Goal: Transaction & Acquisition: Subscribe to service/newsletter

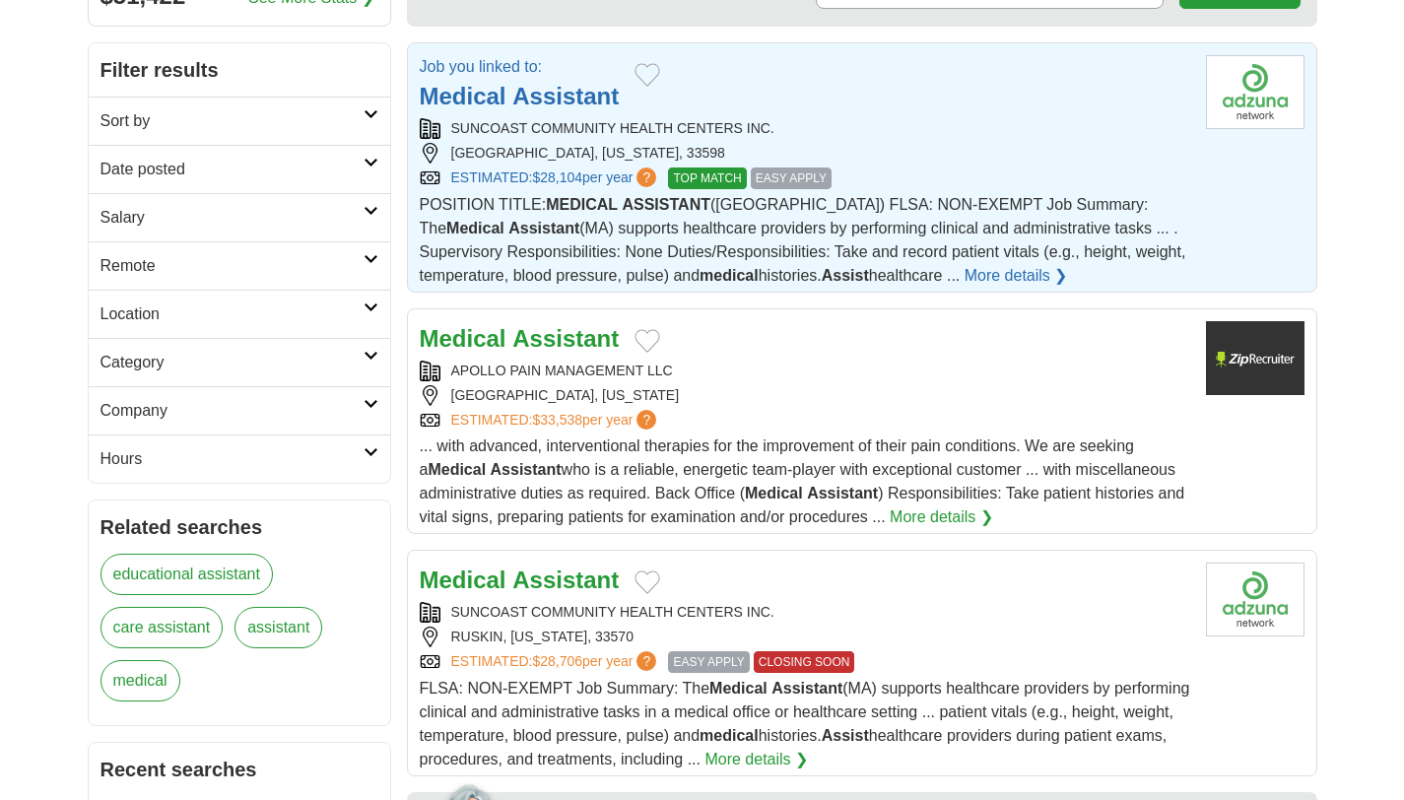
scroll to position [236, 0]
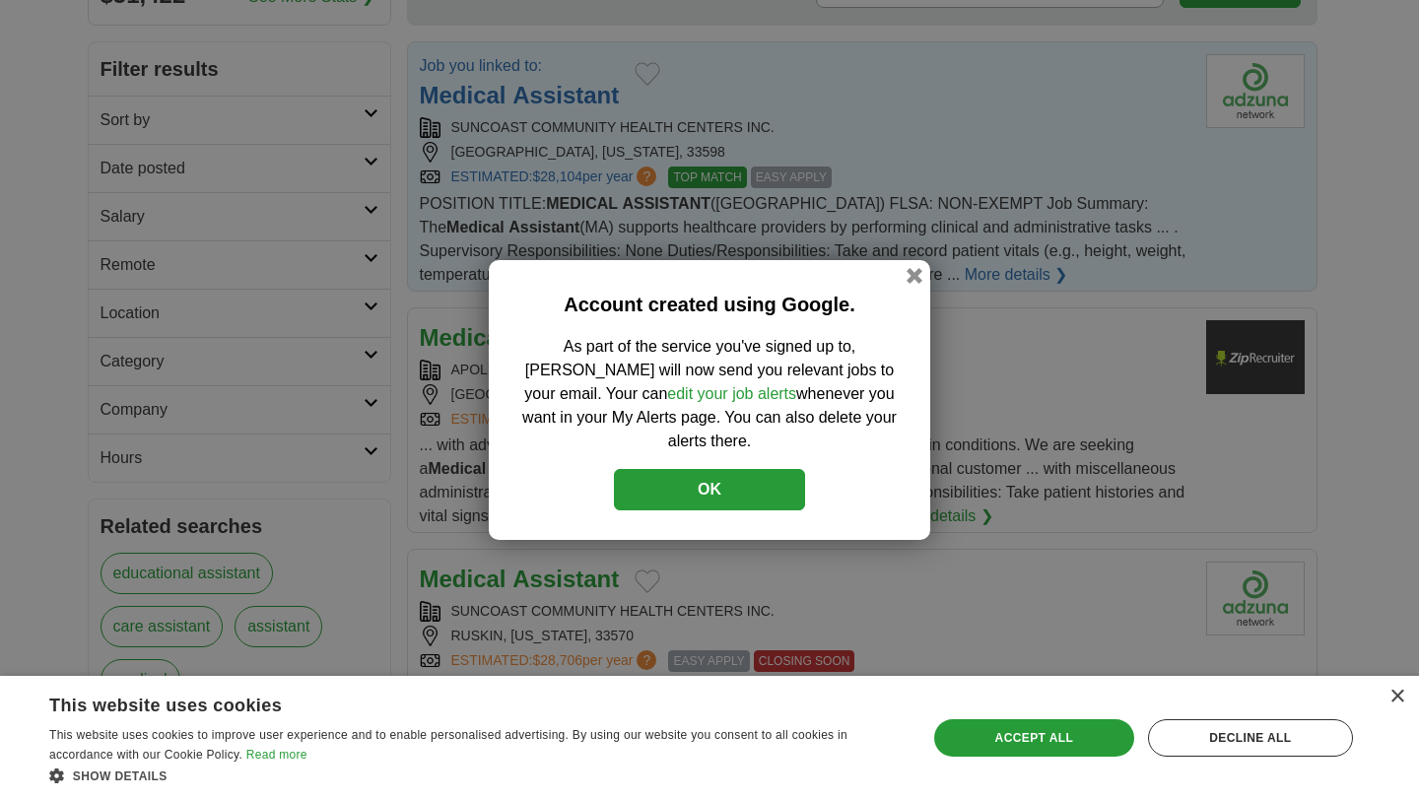
click at [1403, 130] on div "Account created using Google. As part of the service you've signed up to, Adzun…" at bounding box center [709, 400] width 1419 height 800
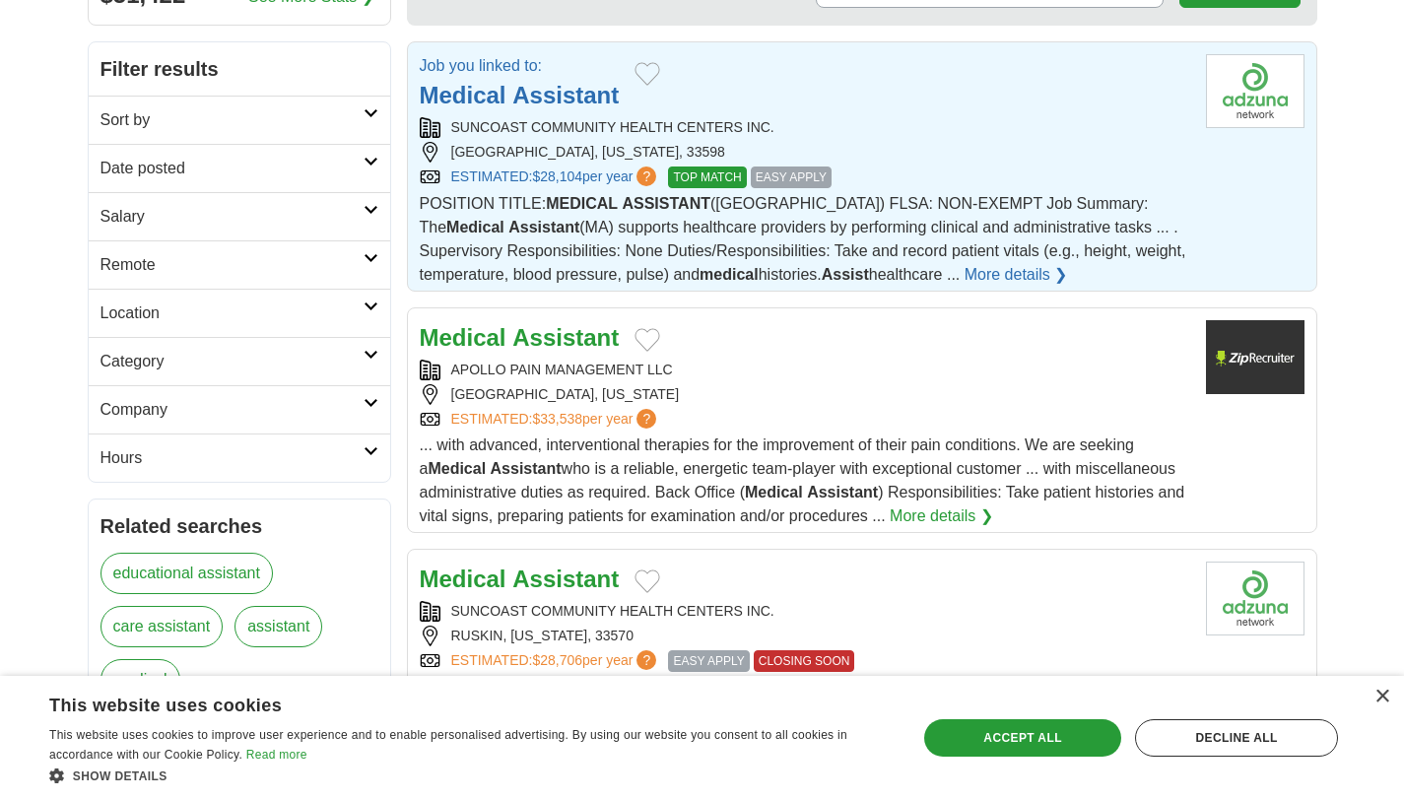
click at [1165, 183] on div "ESTIMATED: $28,104 per year ? TOP MATCH EASY APPLY" at bounding box center [805, 178] width 770 height 22
click at [1020, 169] on div "ESTIMATED: $28,104 per year ? TOP MATCH EASY APPLY" at bounding box center [805, 178] width 770 height 22
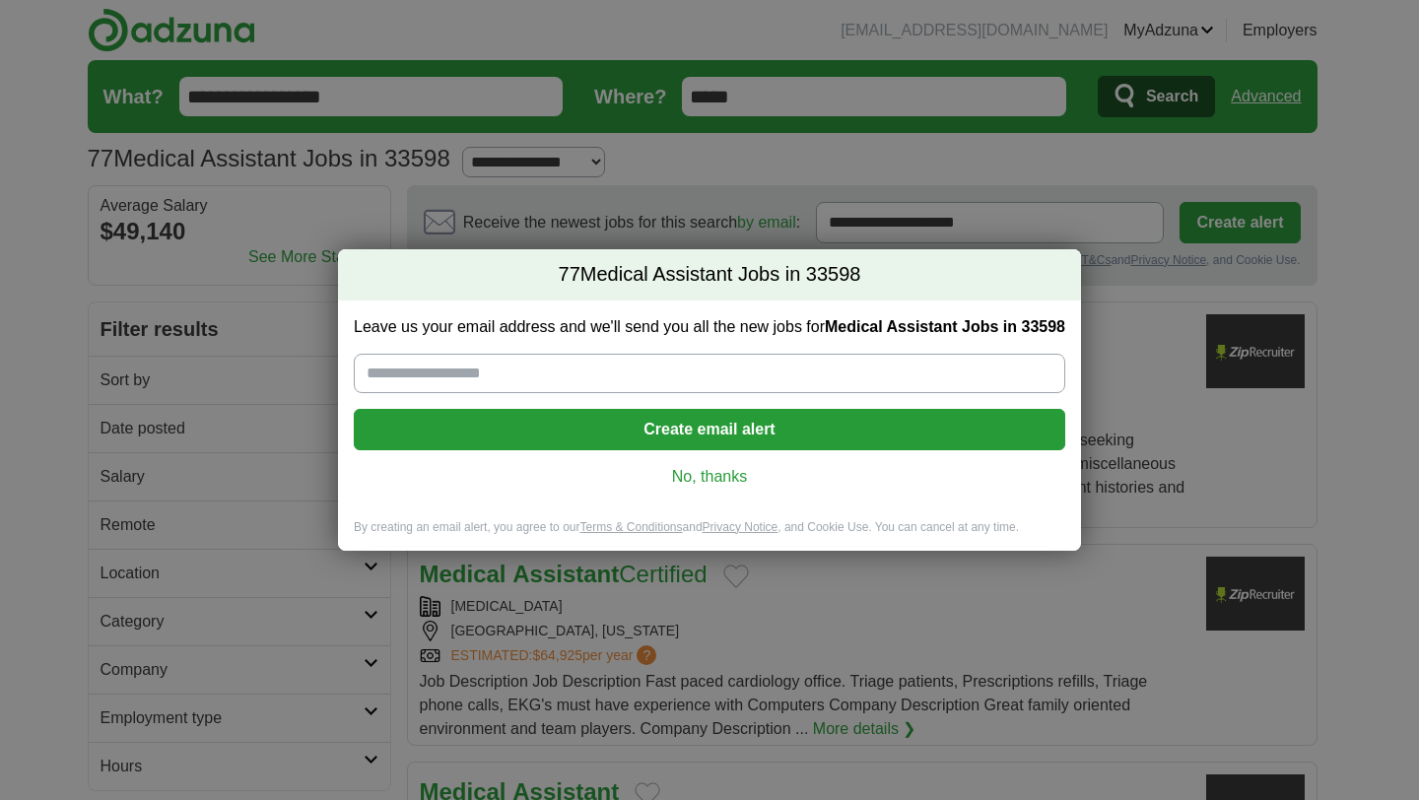
click at [658, 367] on input "Leave us your email address and we'll send you all the new jobs for Medical Ass…" at bounding box center [709, 373] width 711 height 39
type input "**********"
click at [629, 422] on button "Create email alert" at bounding box center [709, 429] width 711 height 41
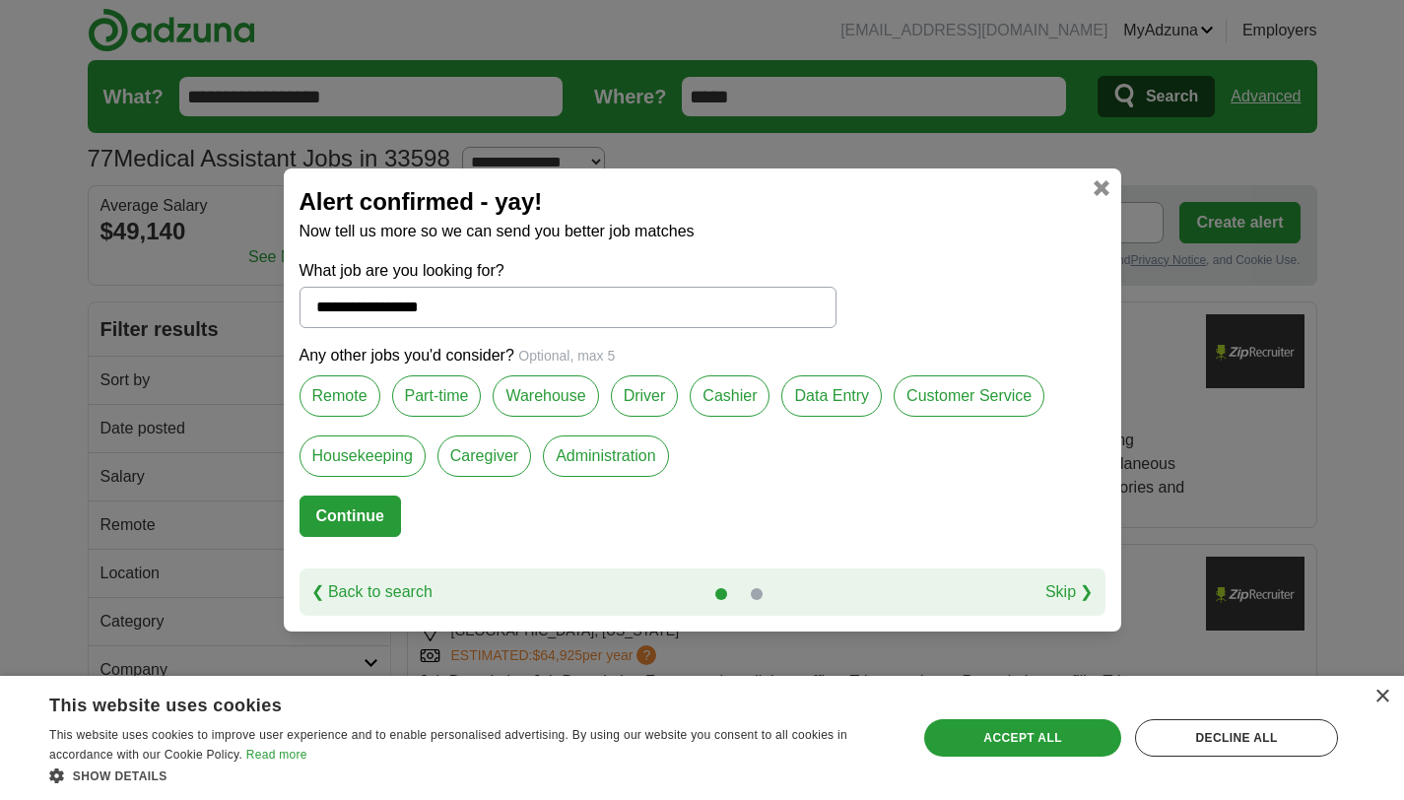
click at [367, 494] on div "Housekeeping" at bounding box center [369, 465] width 138 height 60
click at [367, 496] on button "Continue" at bounding box center [350, 516] width 101 height 41
select select "**"
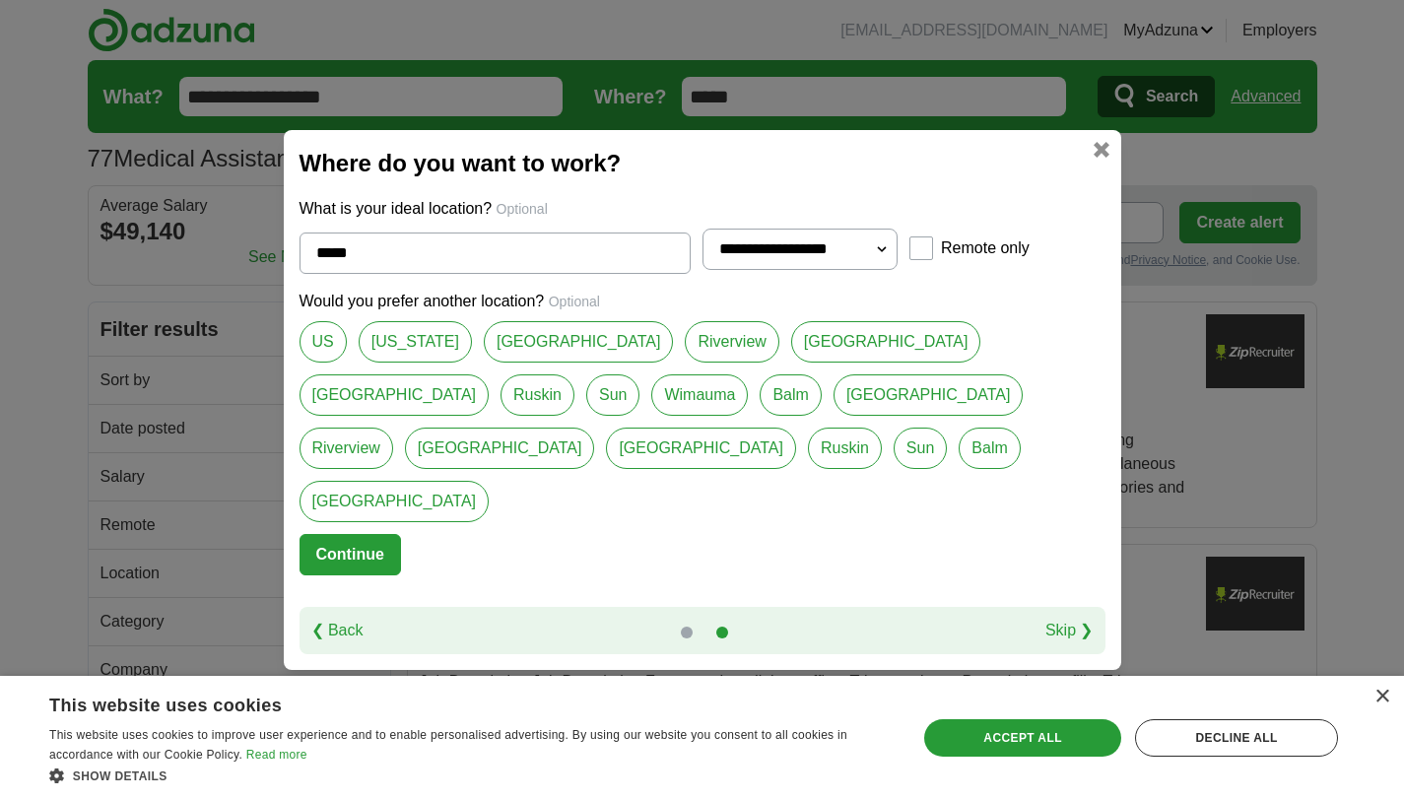
click at [808, 461] on link "Ruskin" at bounding box center [845, 448] width 74 height 41
click at [595, 428] on link "[GEOGRAPHIC_DATA]" at bounding box center [500, 448] width 190 height 41
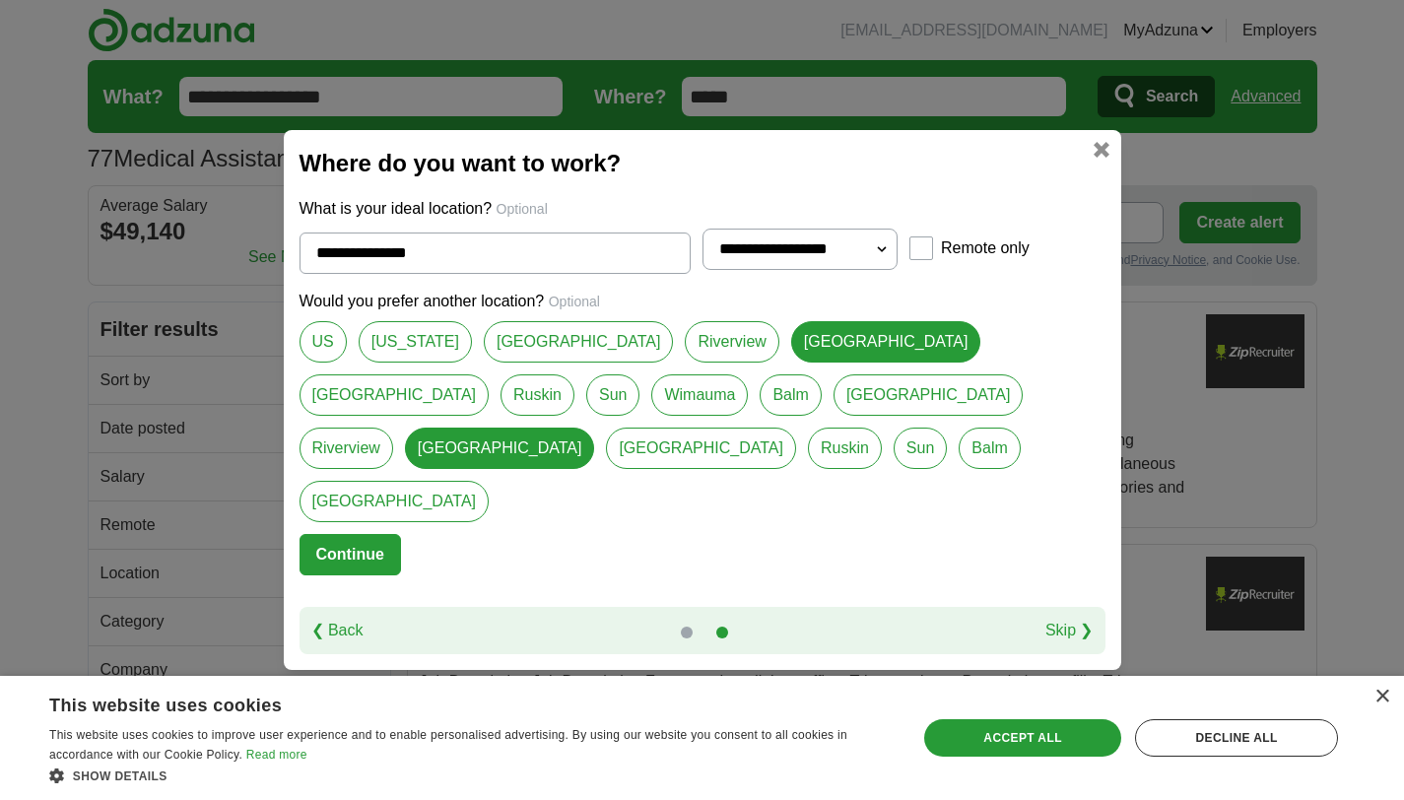
click at [574, 374] on link "Ruskin" at bounding box center [538, 394] width 74 height 41
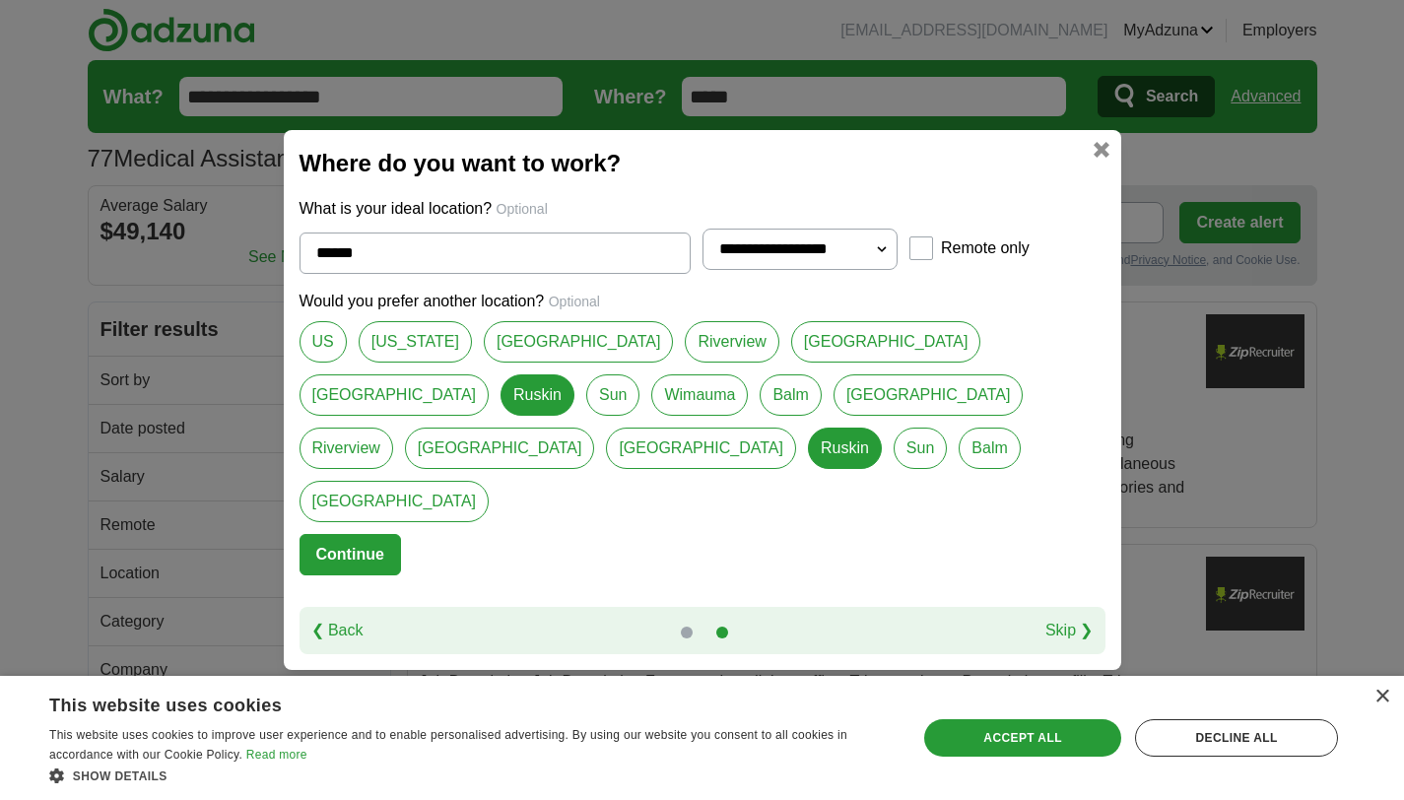
click at [595, 435] on link "[GEOGRAPHIC_DATA]" at bounding box center [500, 448] width 190 height 41
type input "**********"
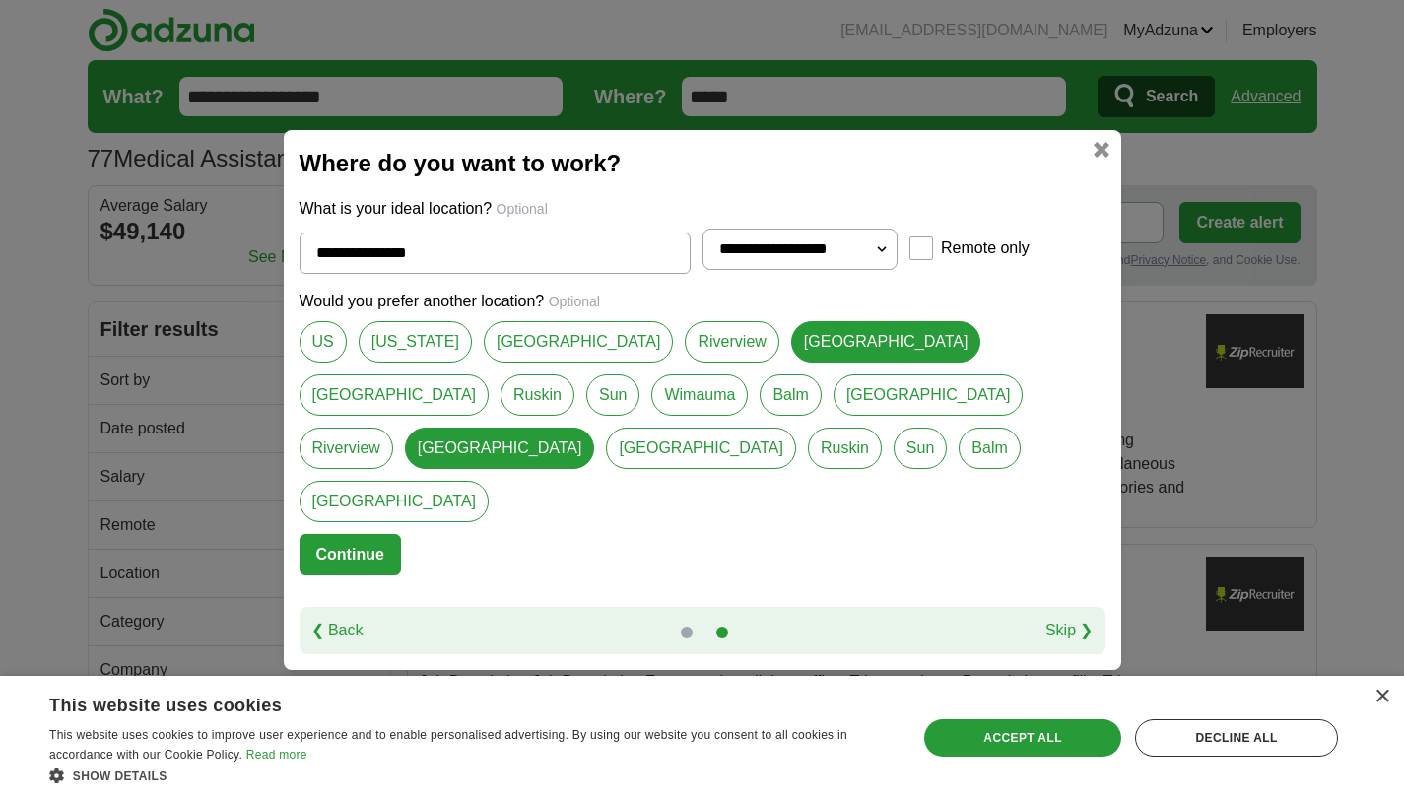
click at [379, 534] on button "Continue" at bounding box center [350, 554] width 101 height 41
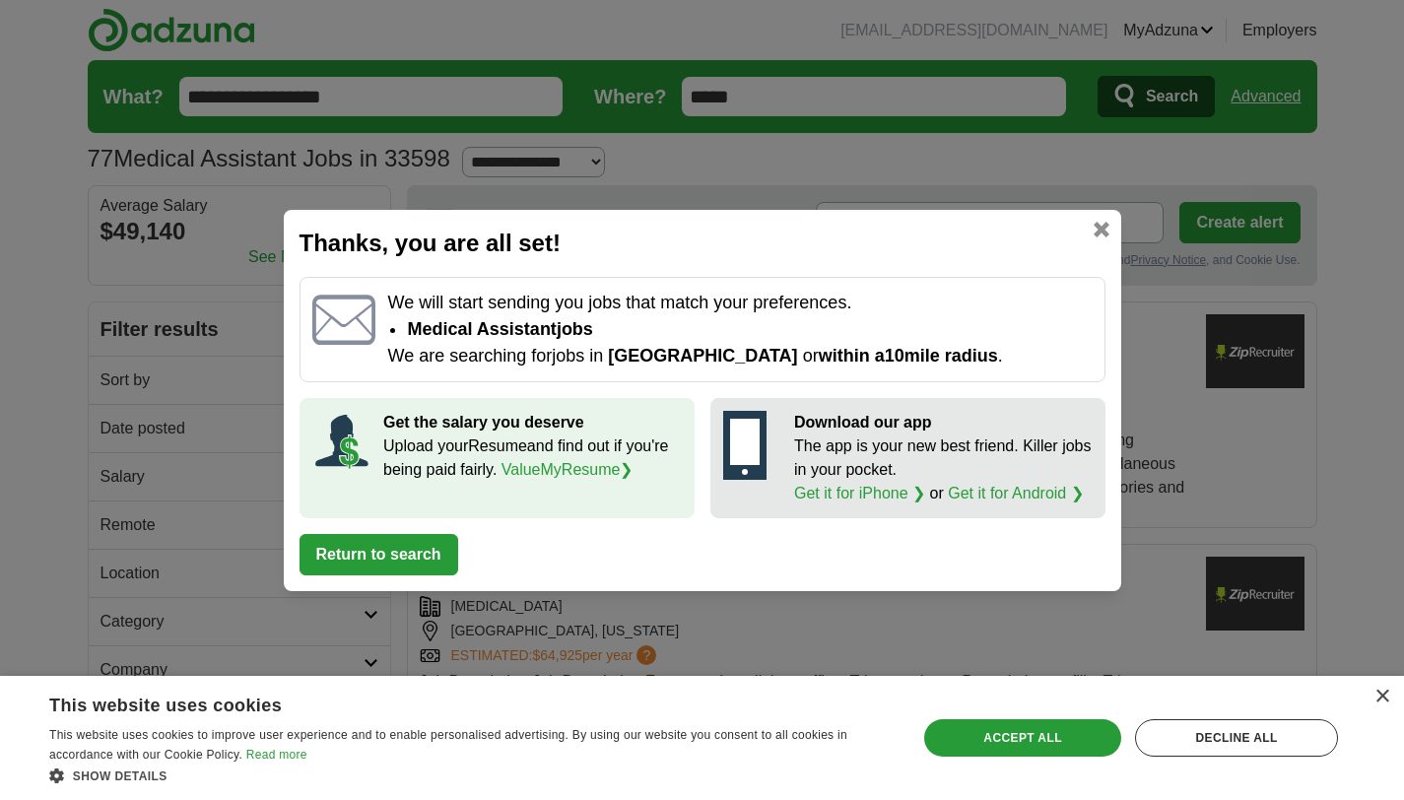
click at [445, 554] on button "Return to search" at bounding box center [379, 554] width 159 height 41
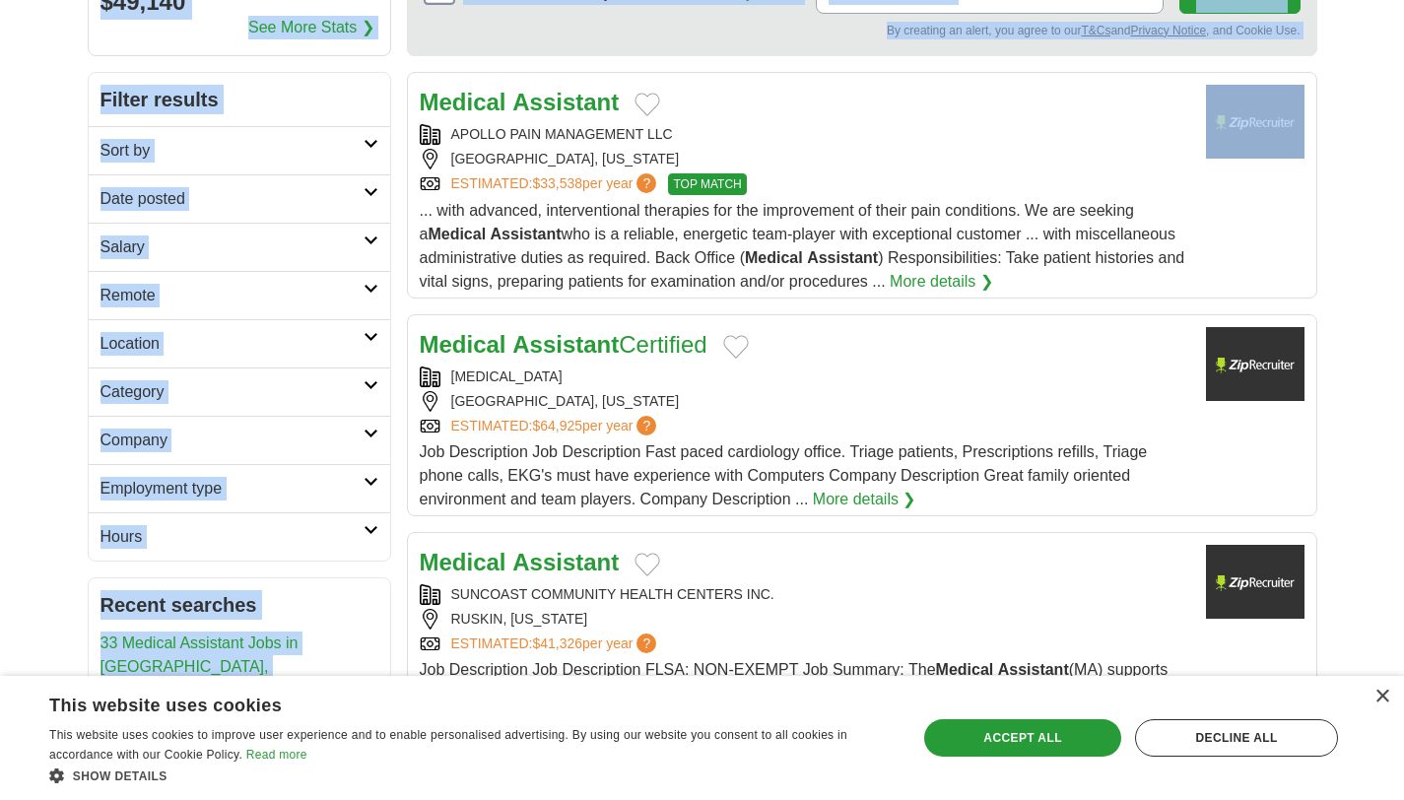
scroll to position [236, 0]
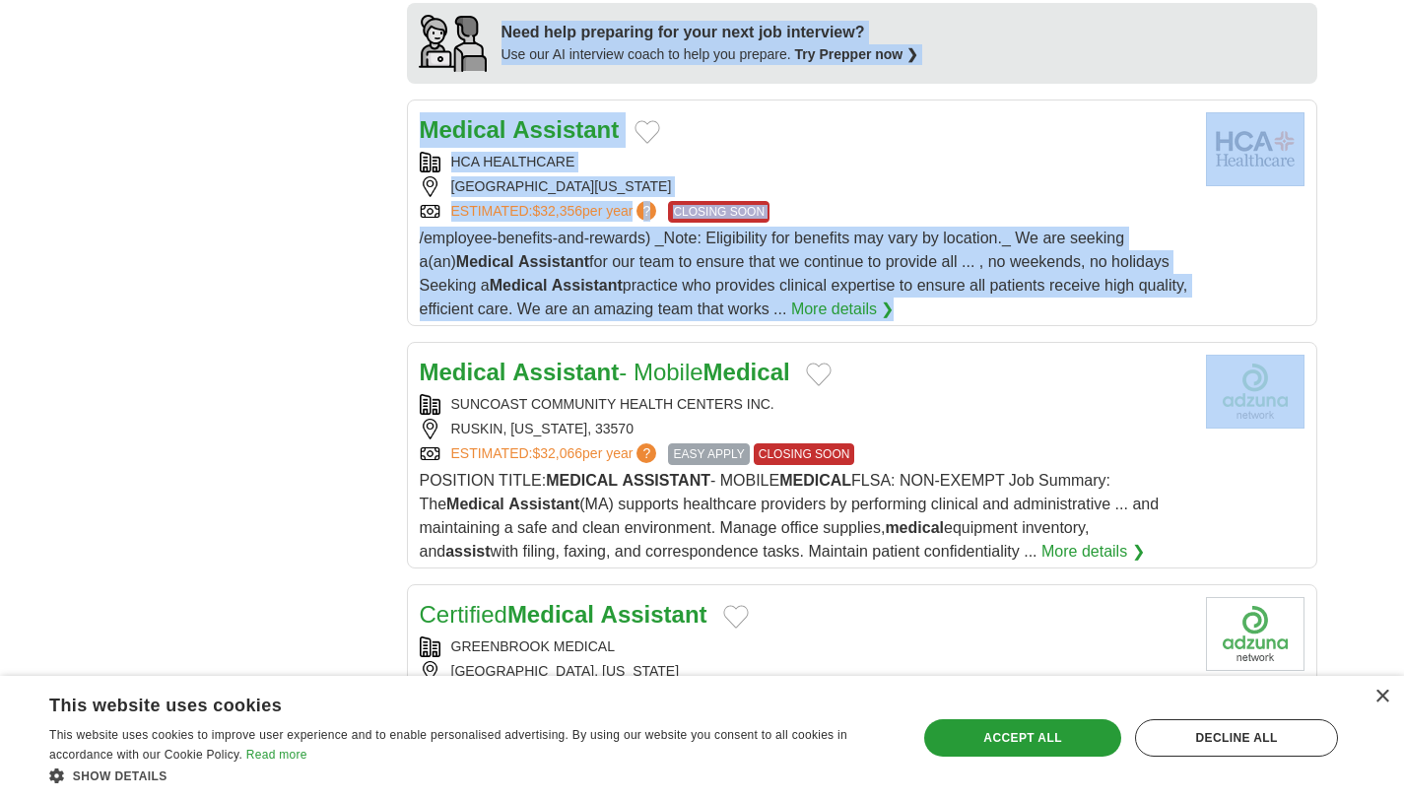
drag, startPoint x: 1418, startPoint y: 75, endPoint x: 1388, endPoint y: 461, distance: 387.4
click at [1388, 461] on html "[EMAIL_ADDRESS][DOMAIN_NAME] [GEOGRAPHIC_DATA] Alerts Favorites Resumes ApplyIQ…" at bounding box center [702, 604] width 1404 height 4831
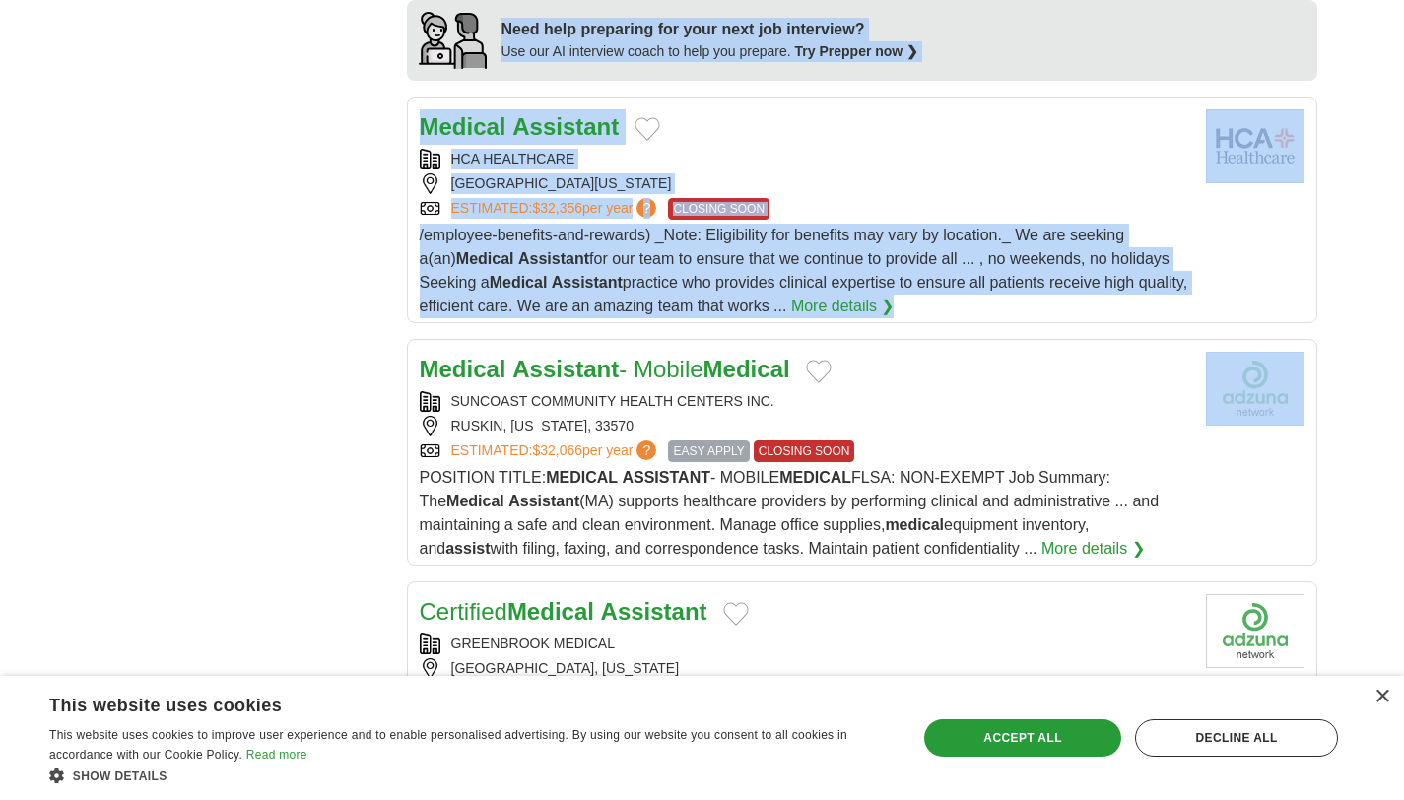
click at [1383, 263] on body "[EMAIL_ADDRESS][DOMAIN_NAME] [GEOGRAPHIC_DATA] Alerts Favorites Resumes ApplyIQ…" at bounding box center [702, 601] width 1404 height 4831
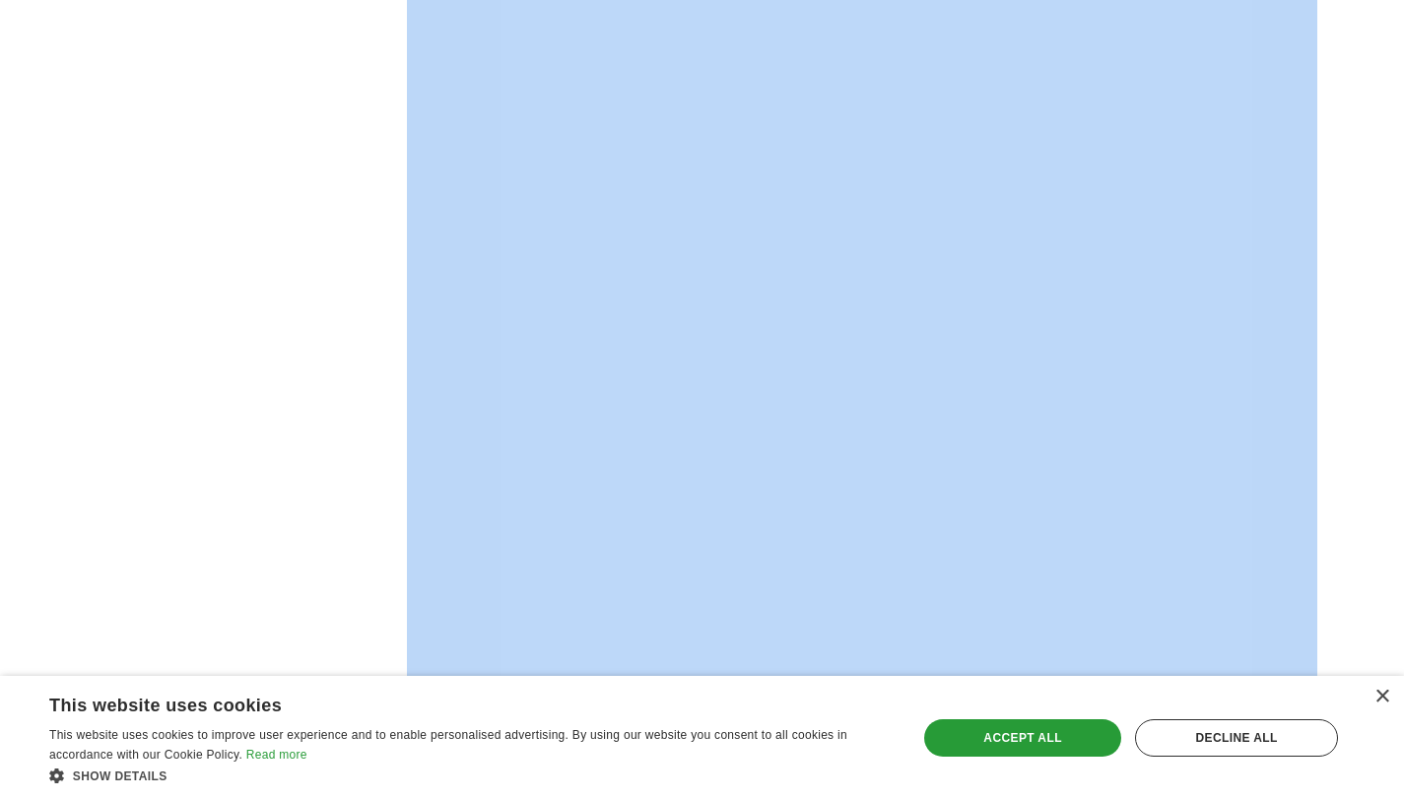
scroll to position [3109, 0]
drag, startPoint x: 1418, startPoint y: 337, endPoint x: 1374, endPoint y: 551, distance: 218.2
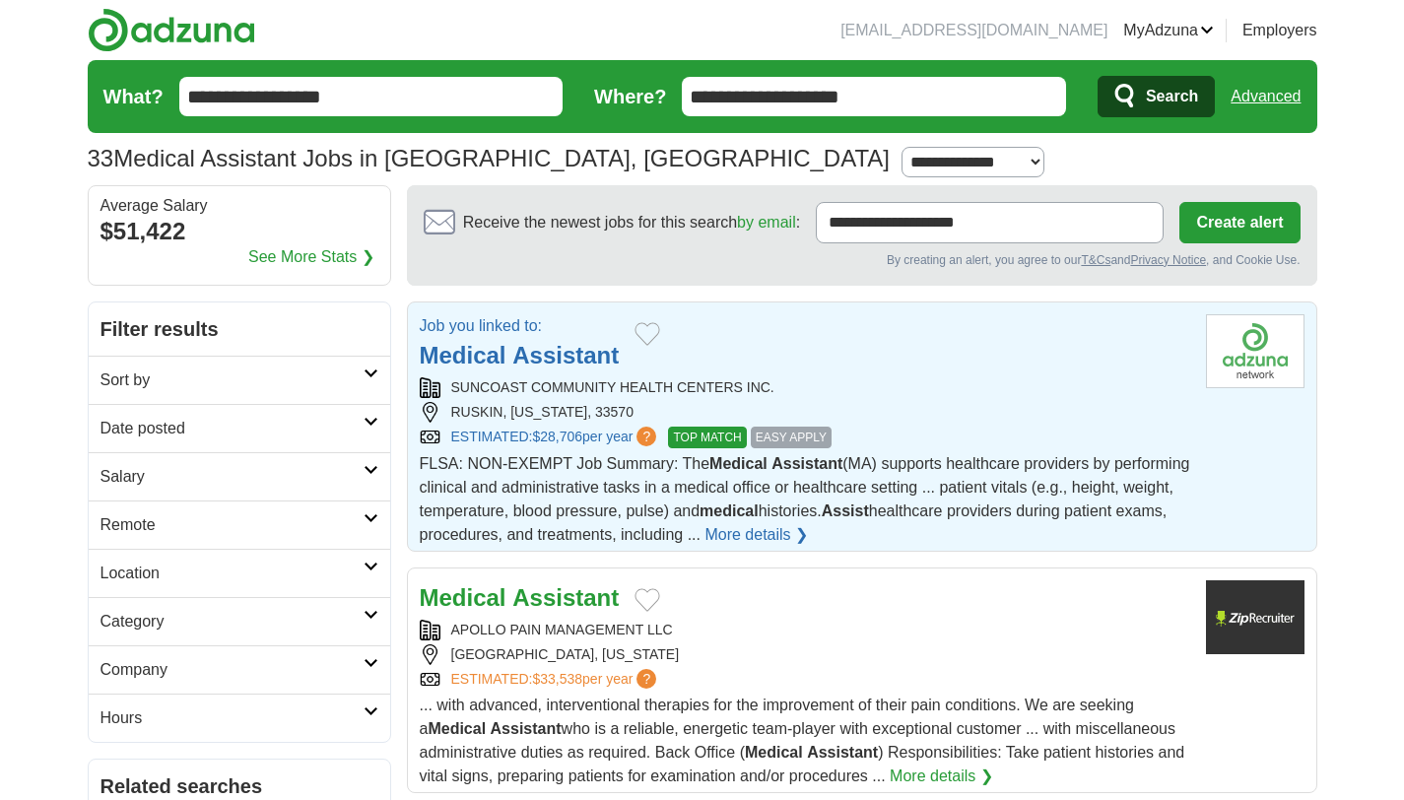
click at [935, 345] on div "Job you linked to: Medical Assistant" at bounding box center [805, 343] width 770 height 59
